Goal: Navigation & Orientation: Find specific page/section

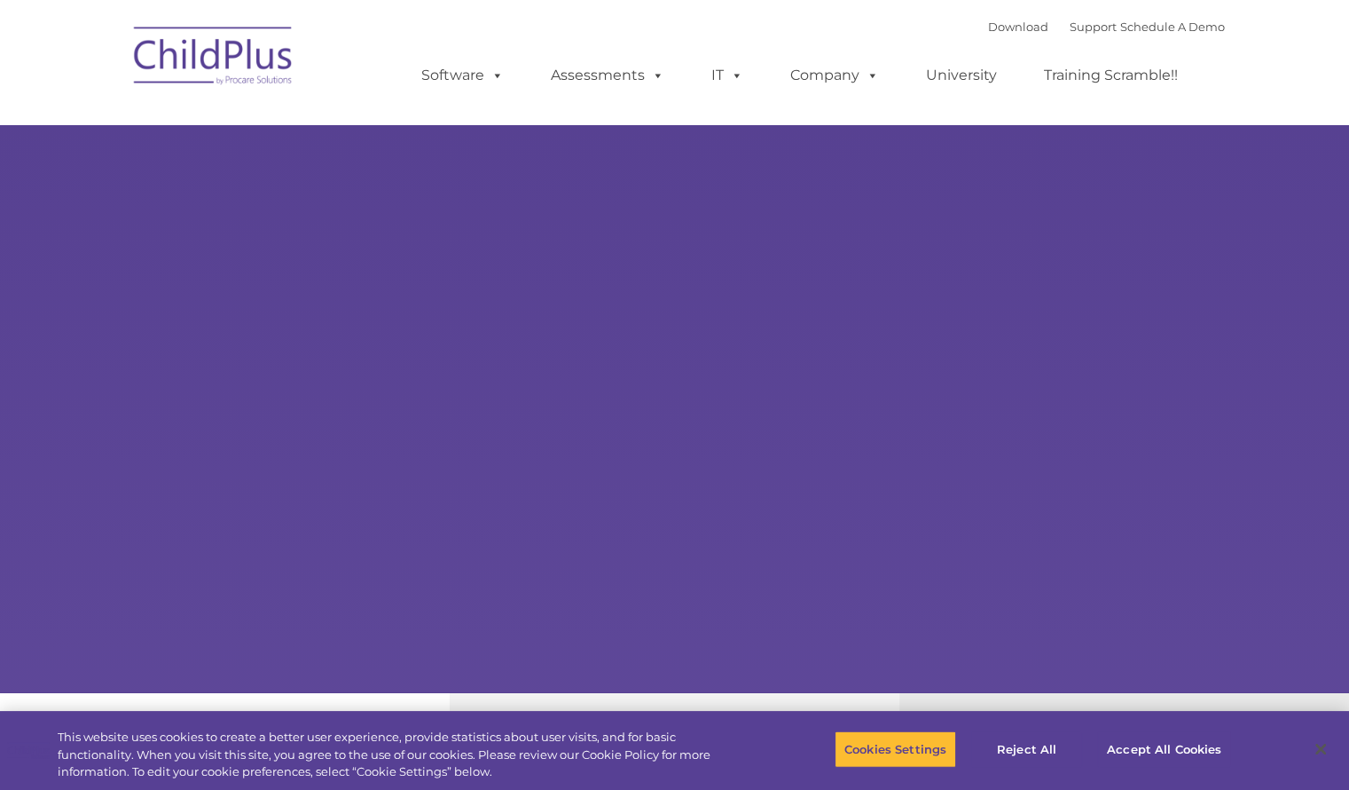
select select "MEDIUM"
click at [1179, 748] on button "Accept All Cookies" at bounding box center [1164, 748] width 134 height 37
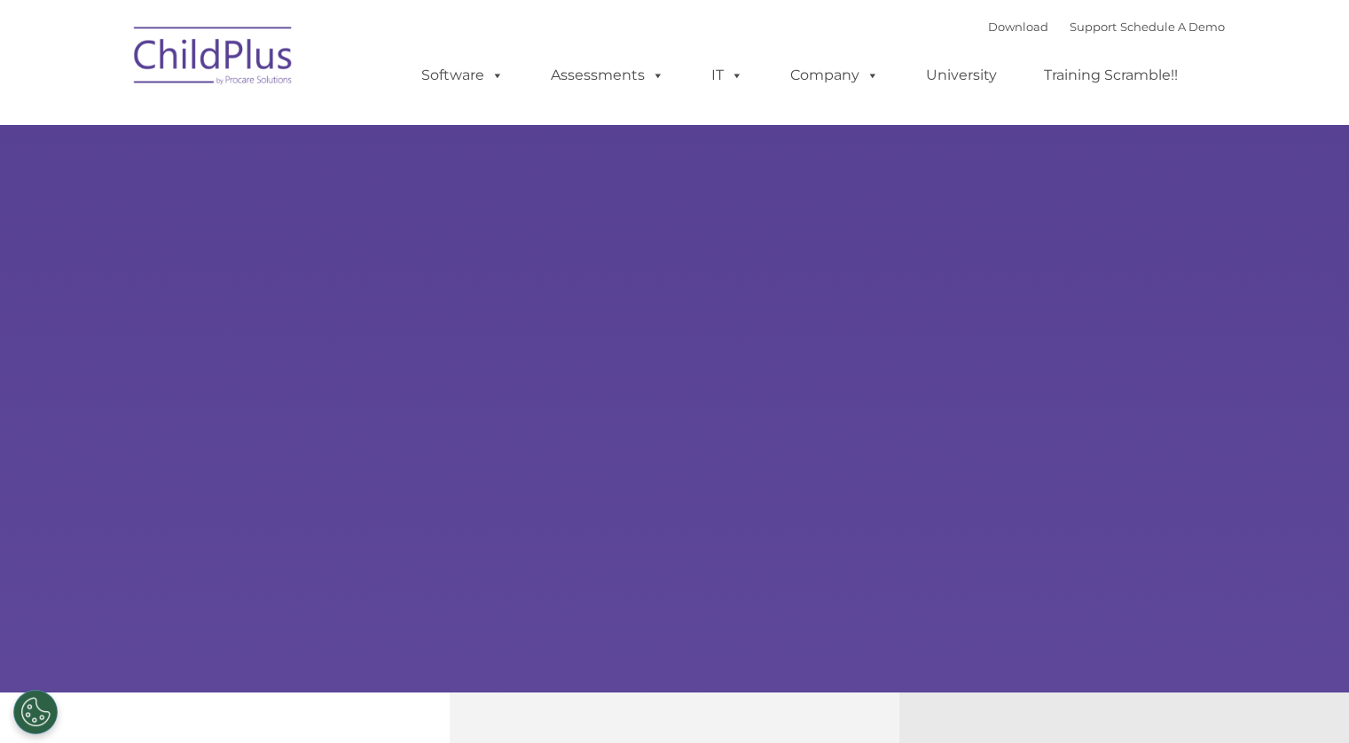
select select "MEDIUM"
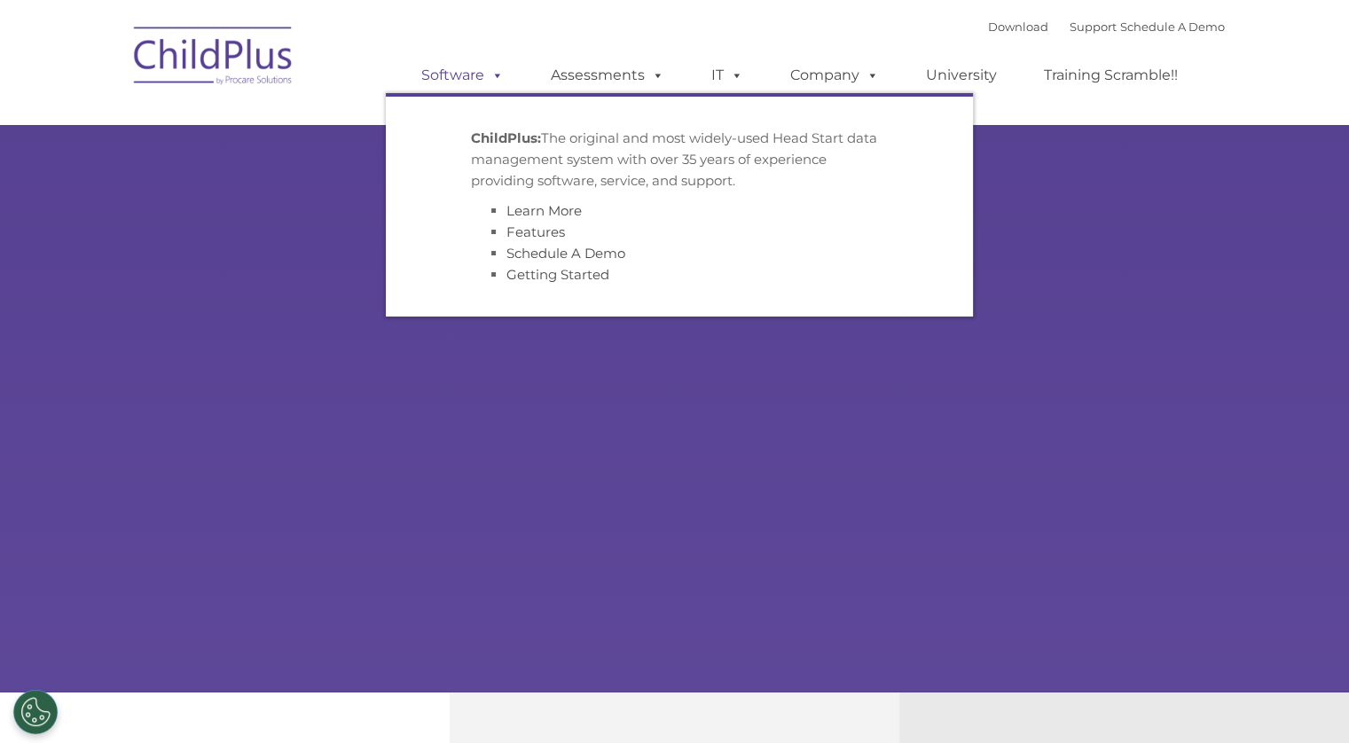
click at [483, 75] on link "Software" at bounding box center [463, 75] width 118 height 35
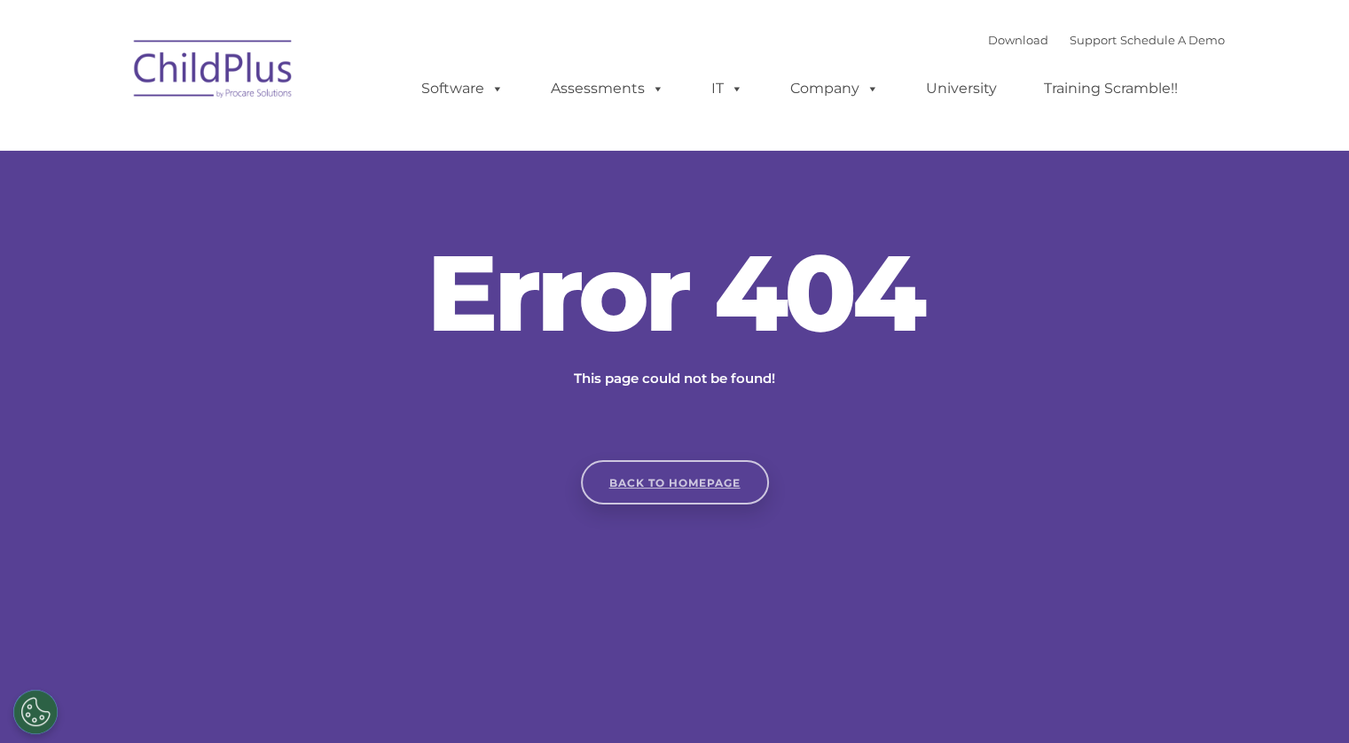
click at [699, 476] on link "Back to homepage" at bounding box center [675, 482] width 188 height 44
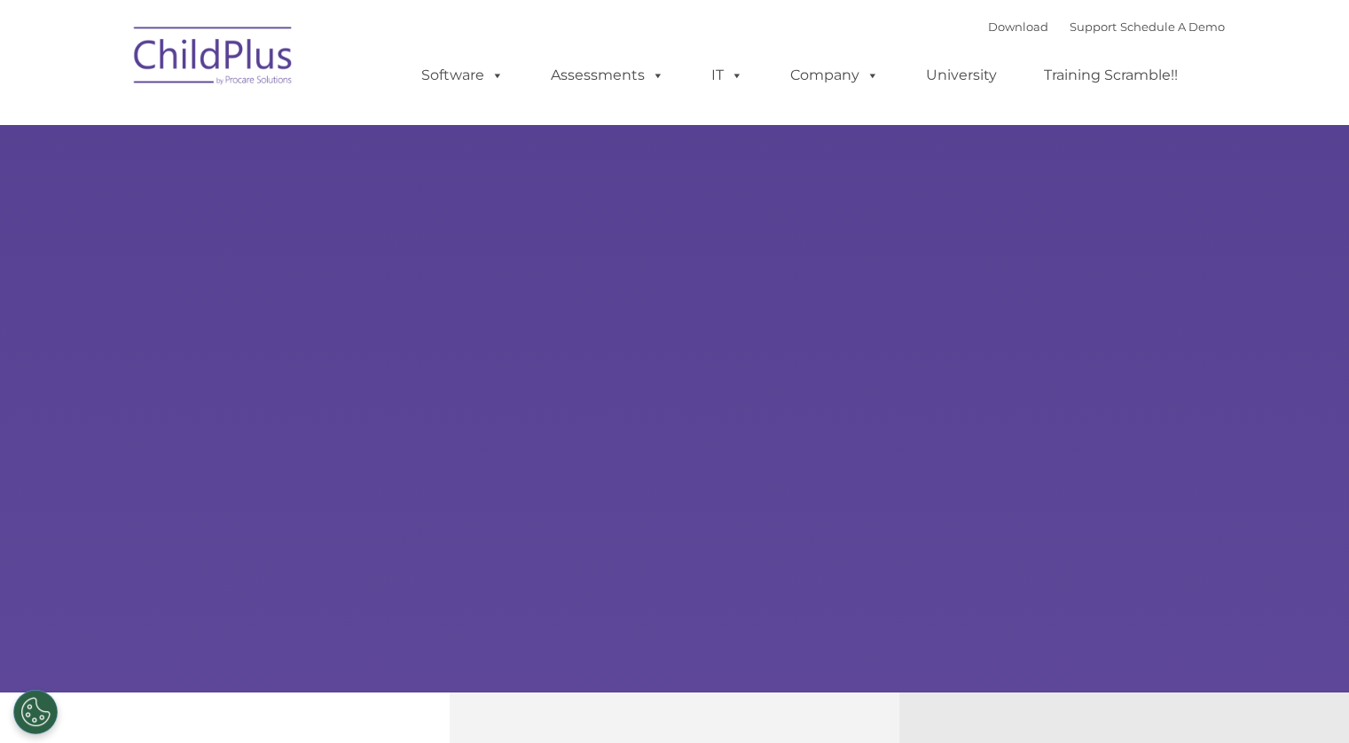
select select "MEDIUM"
